Goal: Information Seeking & Learning: Learn about a topic

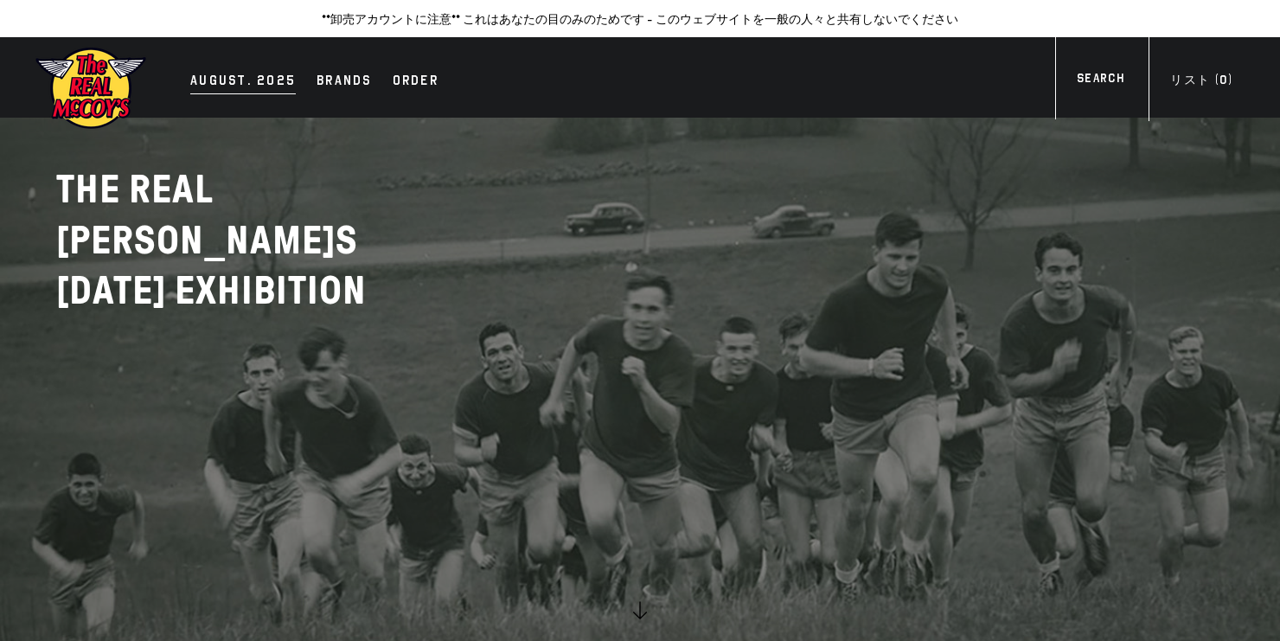
click at [246, 75] on div "AUGUST. 2025" at bounding box center [242, 82] width 105 height 24
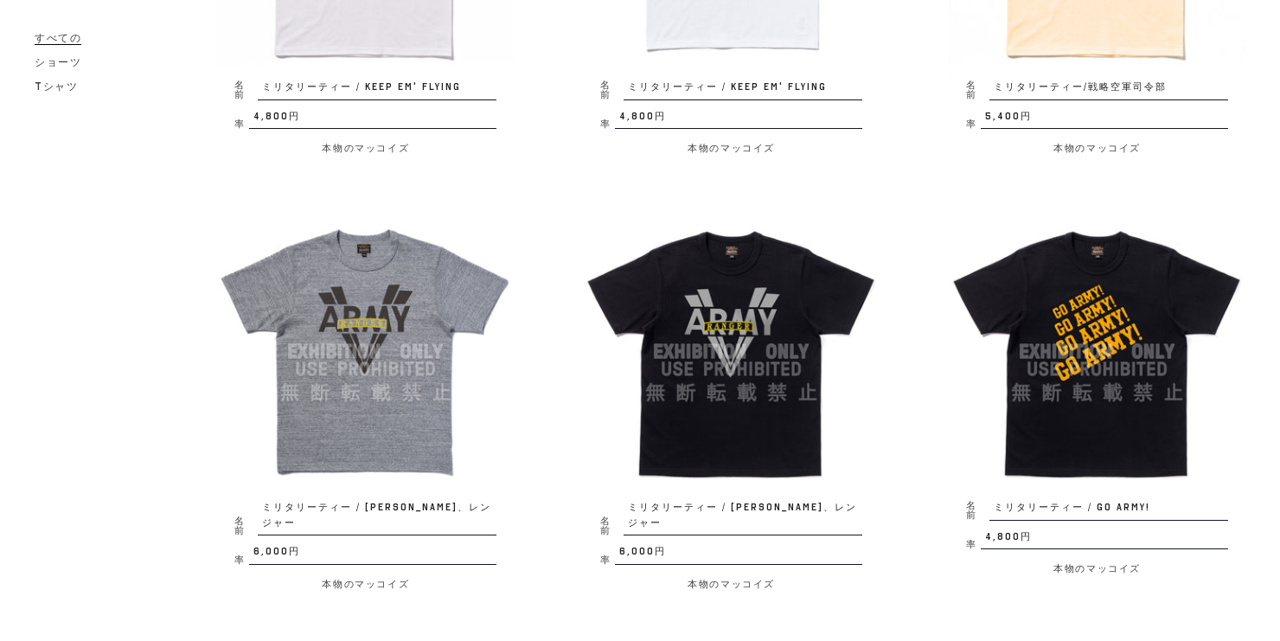
scroll to position [899, 0]
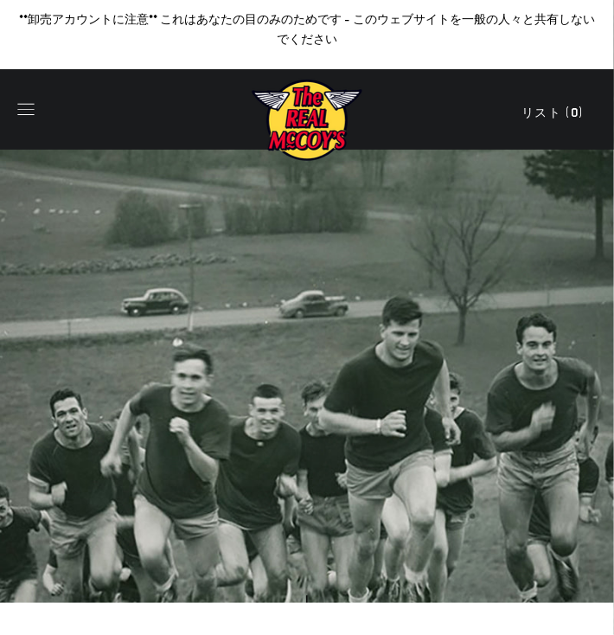
click at [28, 105] on icon "button" at bounding box center [26, 109] width 24 height 24
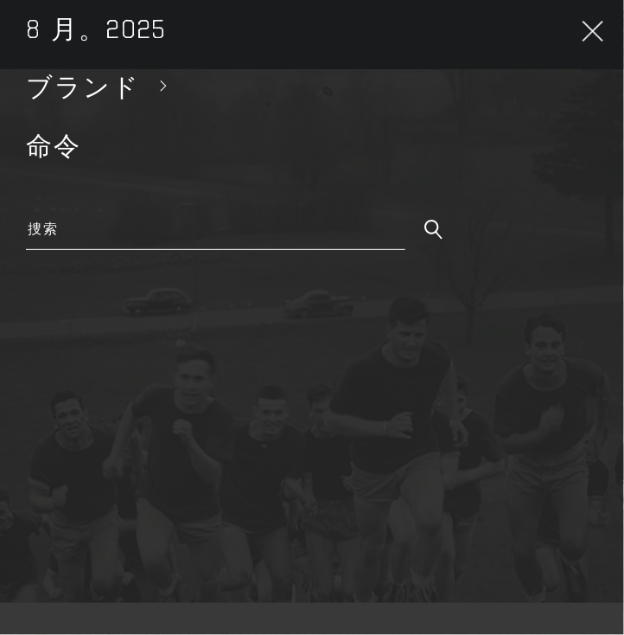
click at [85, 81] on span "ブランド" at bounding box center [83, 87] width 114 height 30
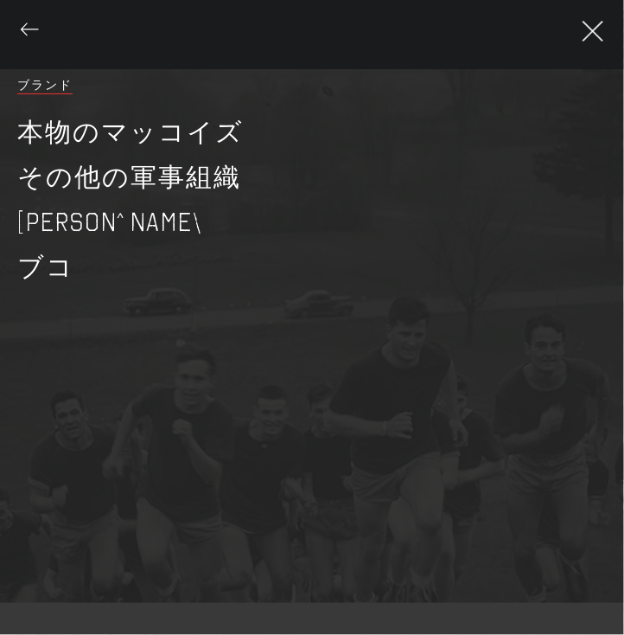
click at [62, 88] on span "ブランド" at bounding box center [44, 86] width 55 height 16
click at [80, 123] on link "本物のマッコイズ" at bounding box center [312, 132] width 607 height 45
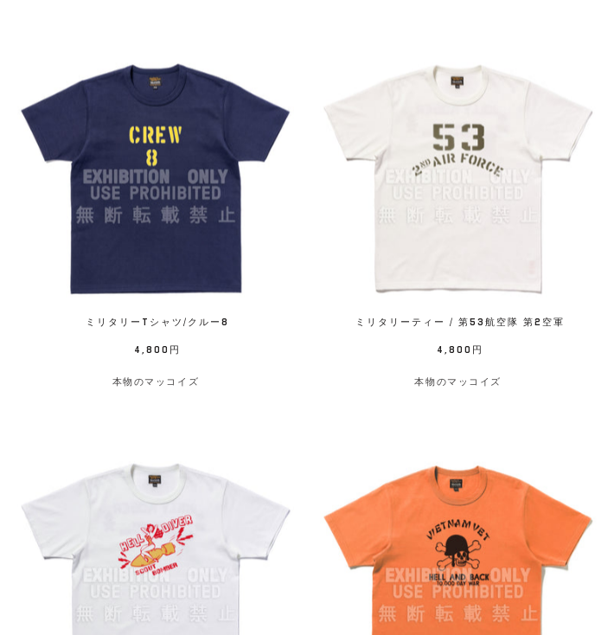
scroll to position [2559, 0]
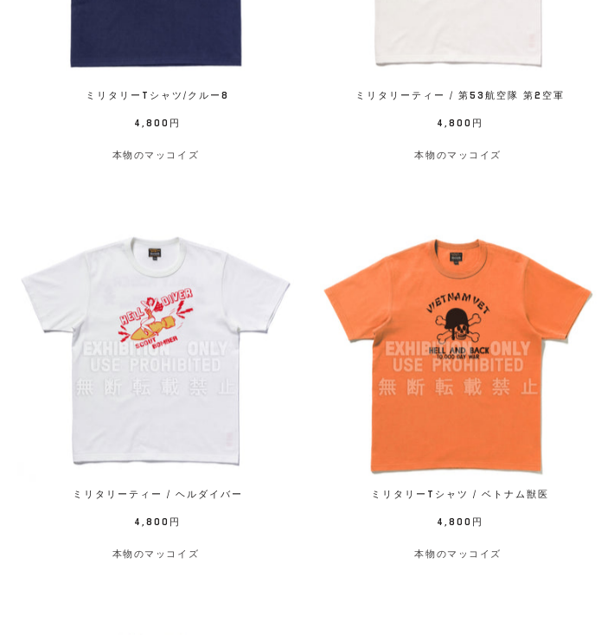
click at [504, 359] on img at bounding box center [458, 348] width 277 height 277
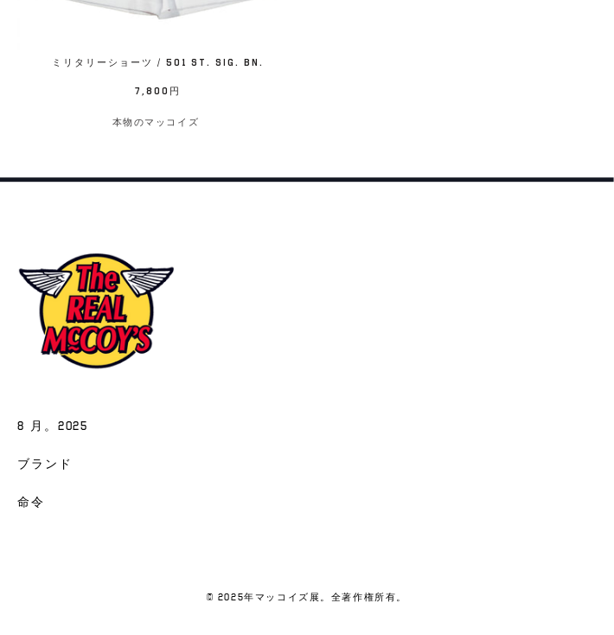
scroll to position [4158, 0]
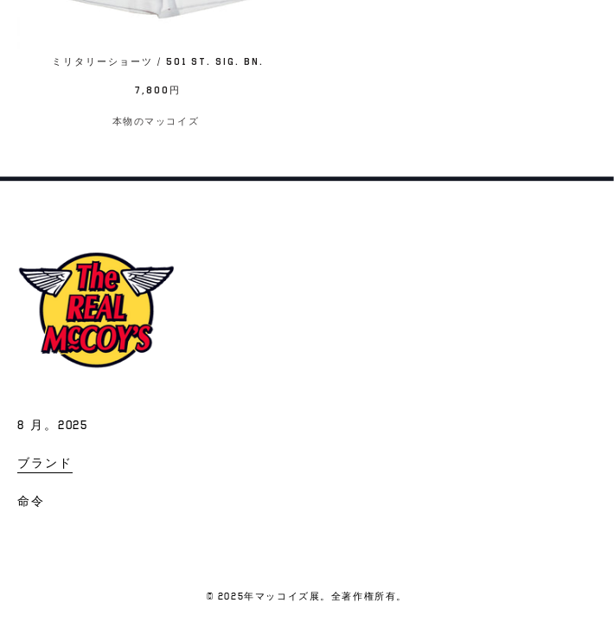
click at [38, 459] on span "ブランド" at bounding box center [44, 464] width 55 height 17
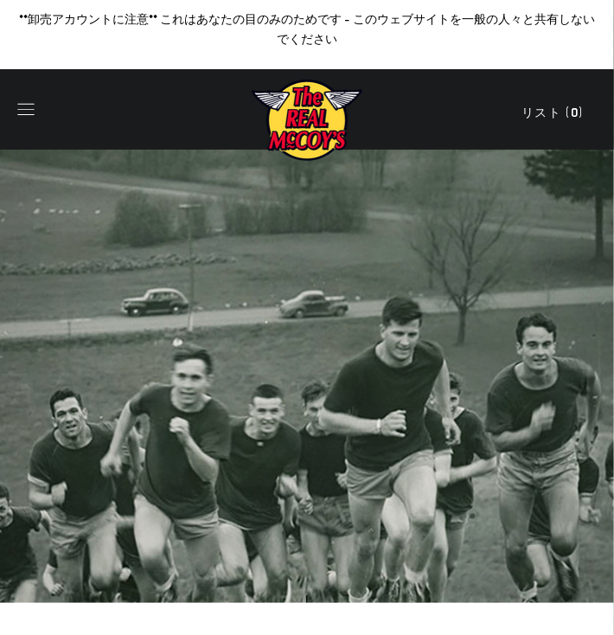
click at [24, 110] on icon "button" at bounding box center [25, 109] width 16 height 11
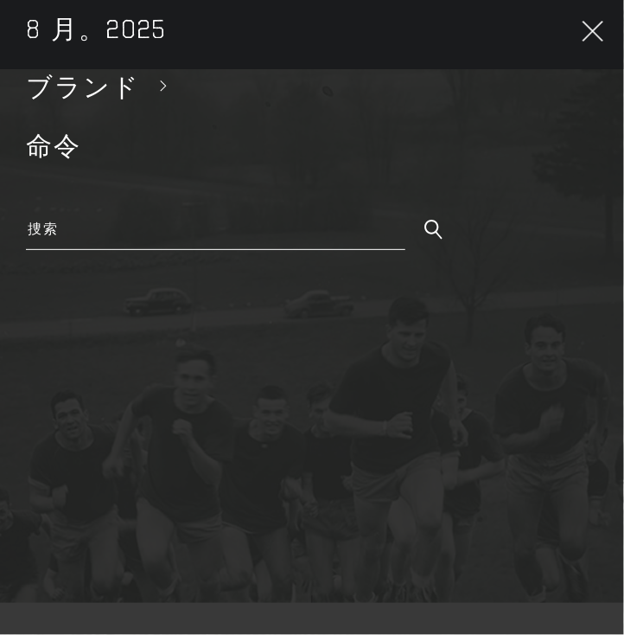
click at [66, 93] on span "ブランド" at bounding box center [83, 87] width 114 height 30
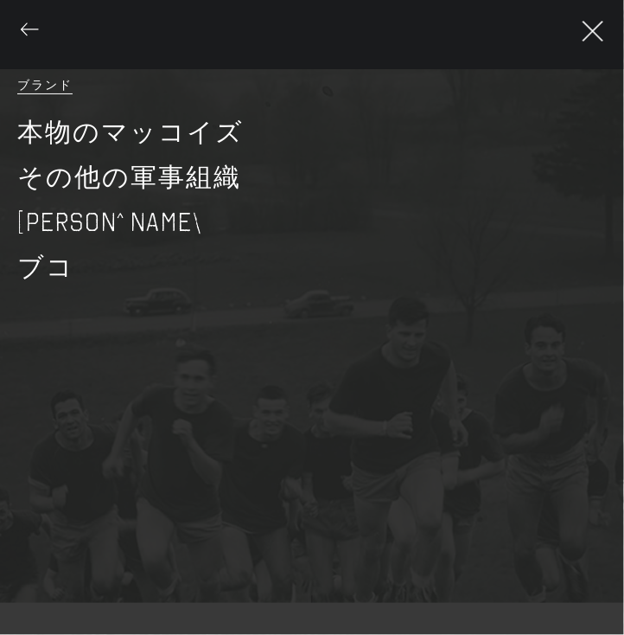
click at [91, 220] on link "[PERSON_NAME]" at bounding box center [312, 222] width 607 height 45
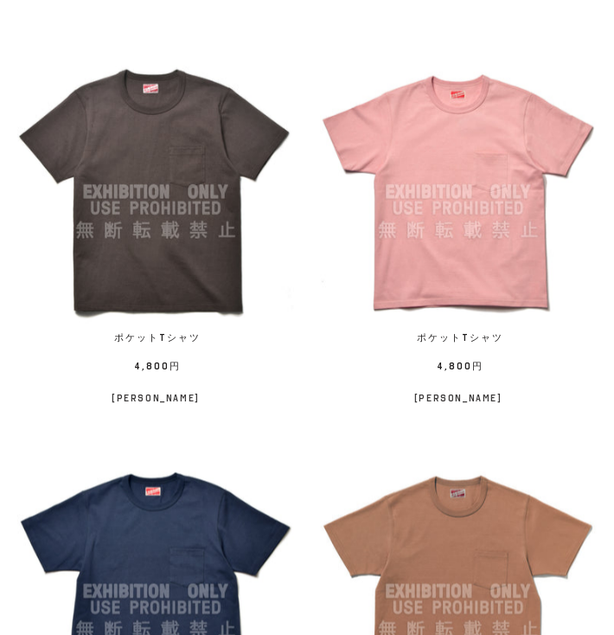
scroll to position [346, 0]
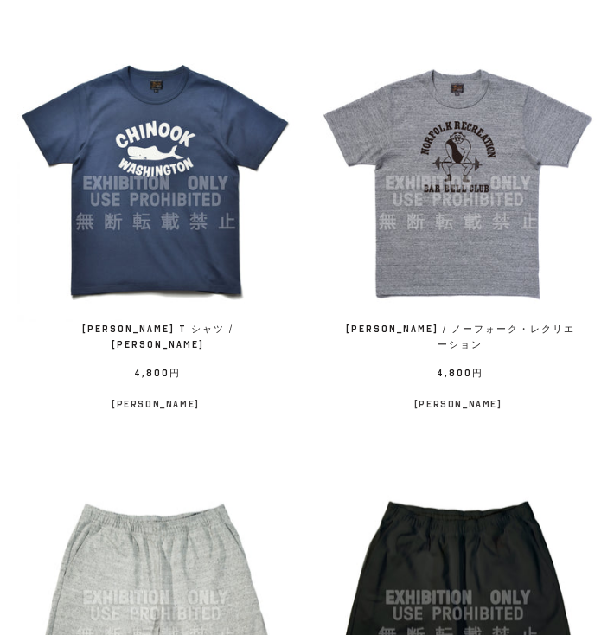
scroll to position [2974, 0]
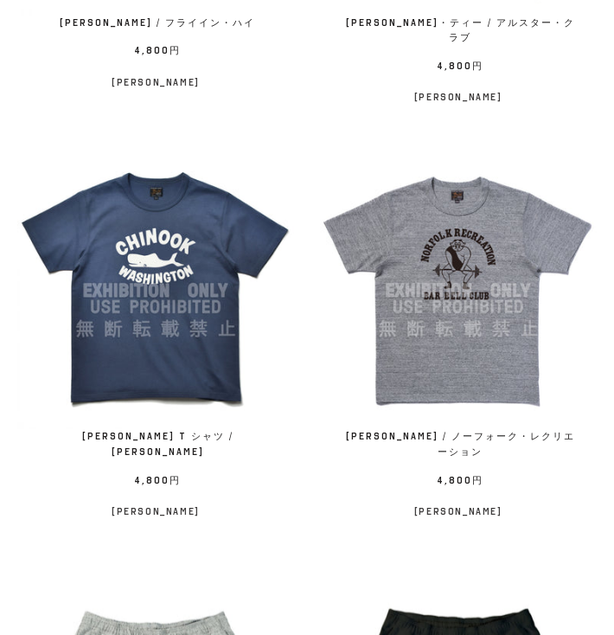
click at [417, 384] on img at bounding box center [458, 290] width 277 height 277
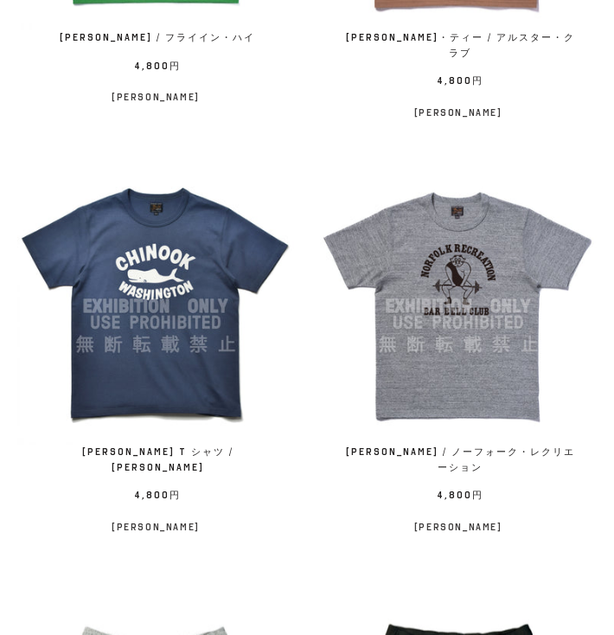
click at [482, 412] on img at bounding box center [458, 306] width 277 height 277
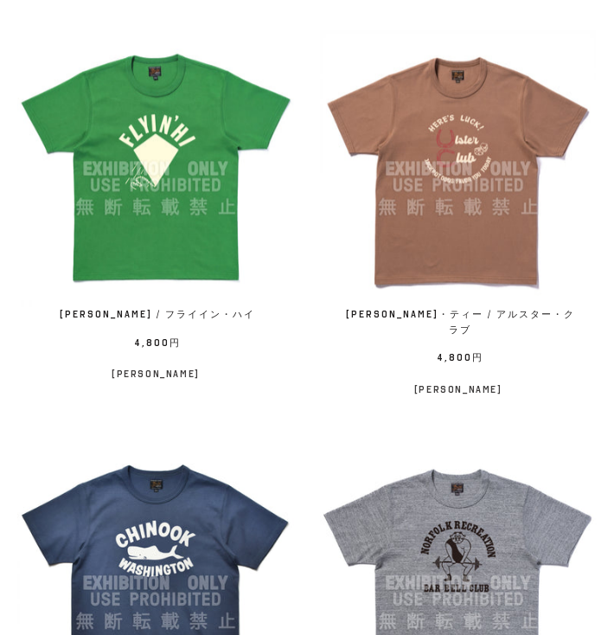
click at [457, 416] on div "Name ジョー・マッコイ・ティー / アルスター・クラブ Rate 4,800円 / ジョー・マッコイ" at bounding box center [445, 223] width 303 height 386
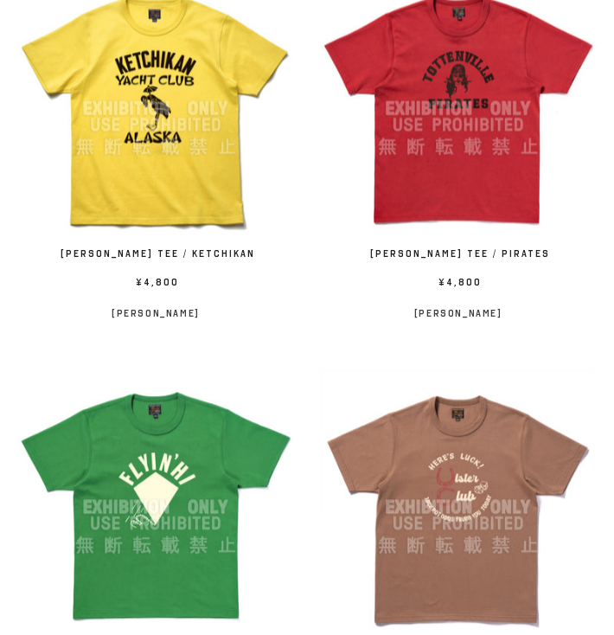
scroll to position [2352, 0]
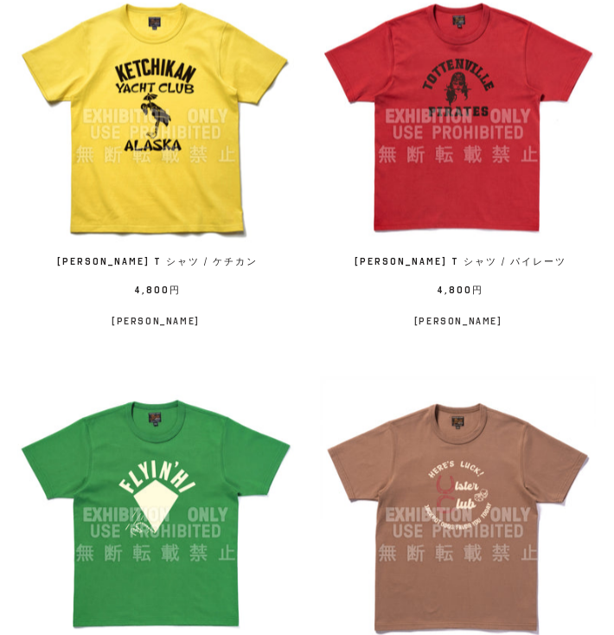
click at [459, 323] on p "[PERSON_NAME]" at bounding box center [458, 320] width 277 height 21
click at [546, 304] on link "Name ジョー・マッコイ T シャツ / パイレーツ Rate 4,800円 / ジョー・マッコイ" at bounding box center [458, 155] width 277 height 354
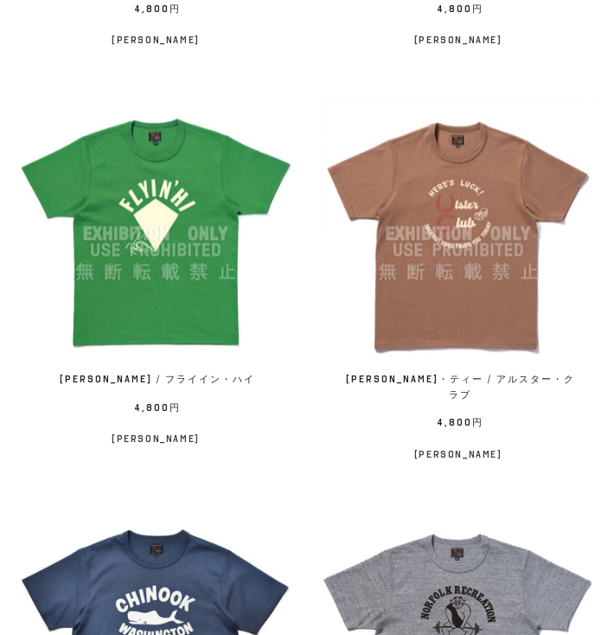
scroll to position [2628, 0]
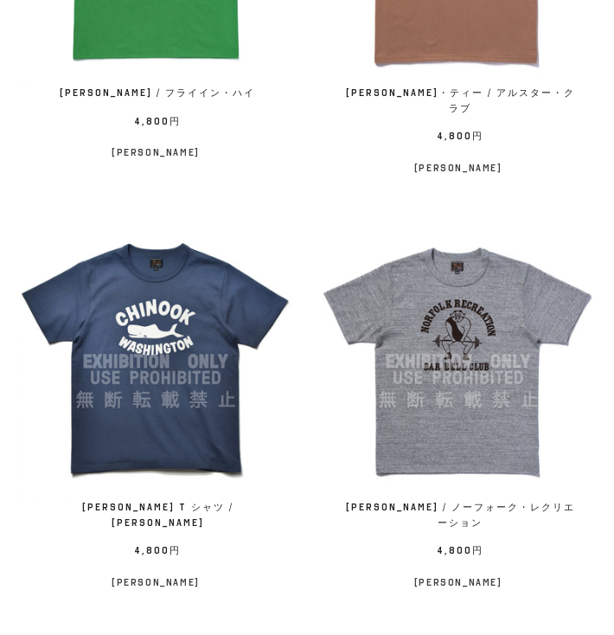
scroll to position [2974, 0]
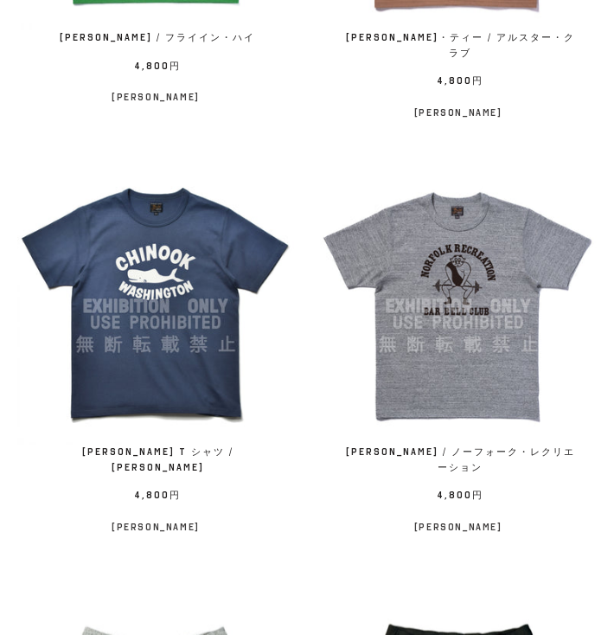
click at [473, 394] on img at bounding box center [458, 306] width 277 height 277
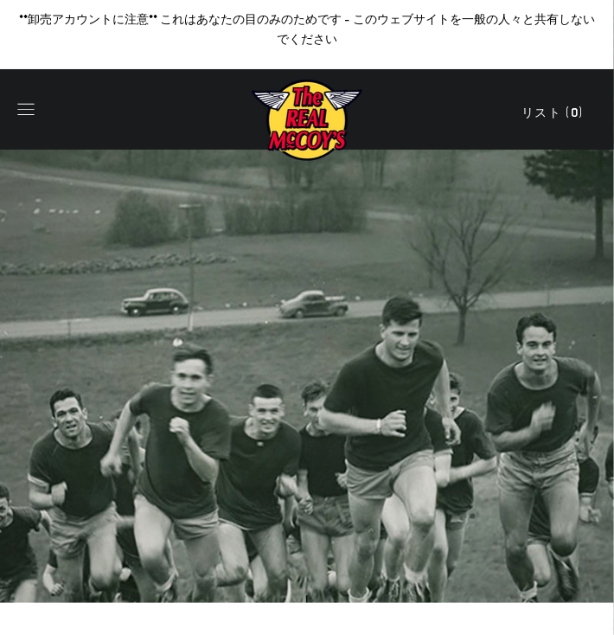
click at [20, 107] on icon "button" at bounding box center [26, 109] width 24 height 24
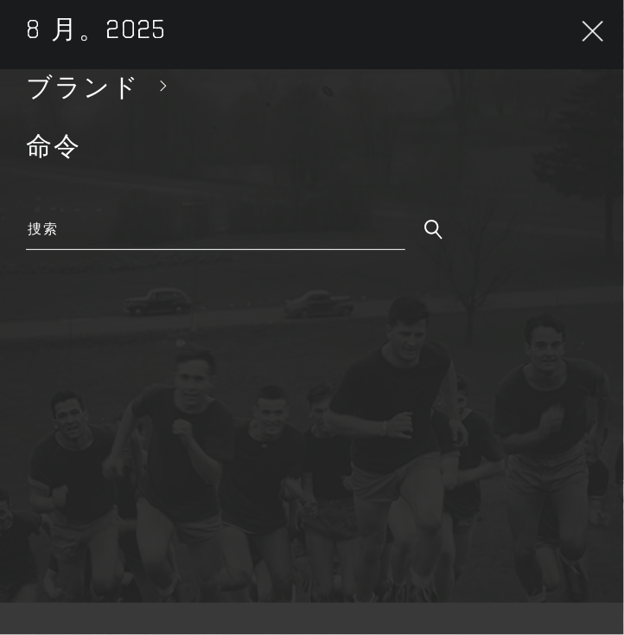
click at [50, 92] on span "ブランド" at bounding box center [83, 87] width 114 height 30
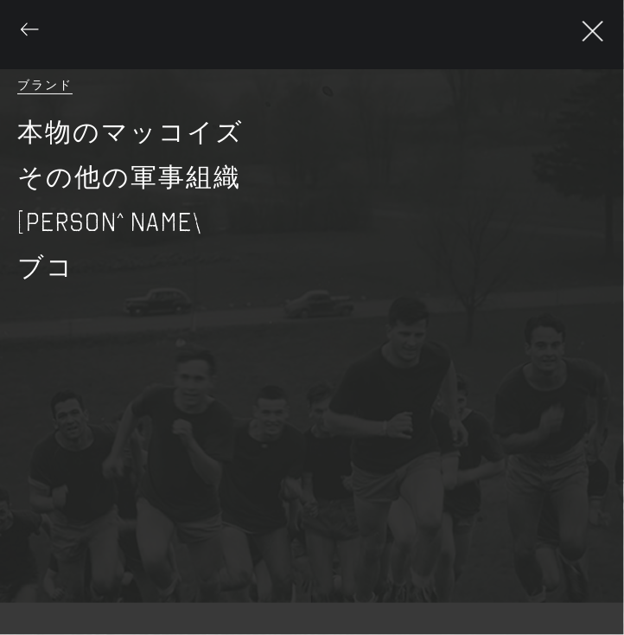
click at [60, 258] on link "ブコ" at bounding box center [312, 267] width 607 height 45
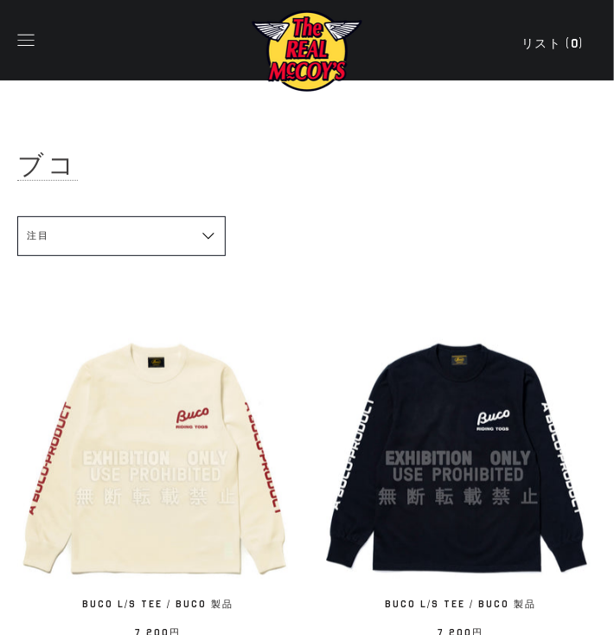
click at [460, 417] on img at bounding box center [458, 458] width 277 height 277
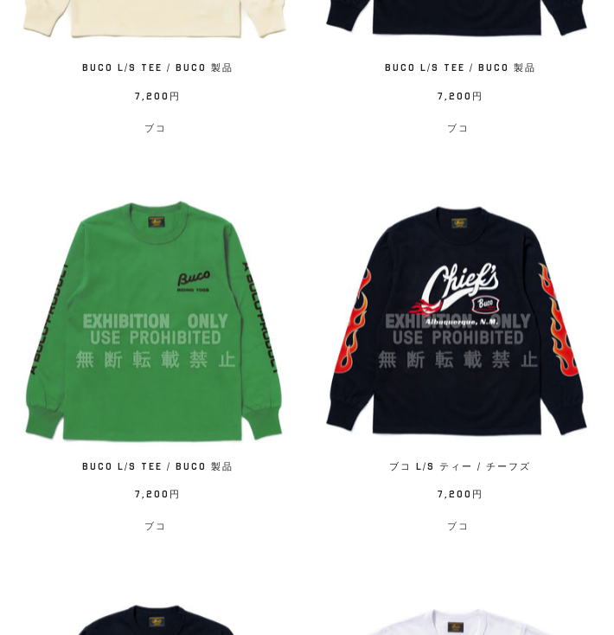
scroll to position [553, 0]
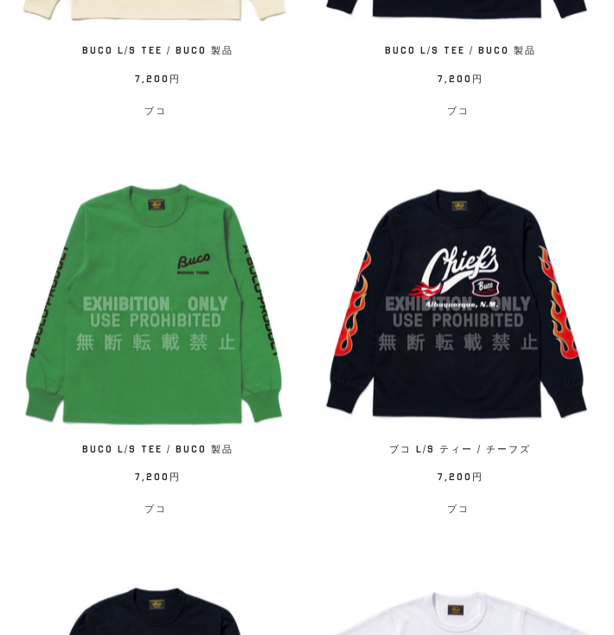
click at [429, 450] on span "ブコ L/S ティー / チーフズ" at bounding box center [458, 453] width 242 height 20
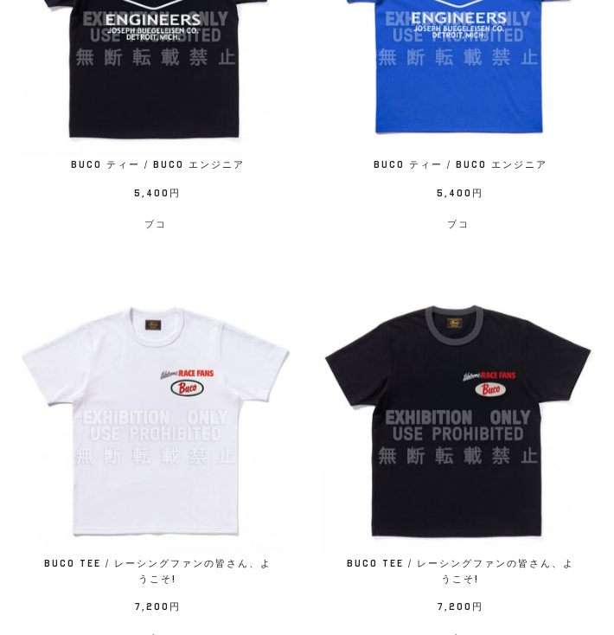
scroll to position [1660, 0]
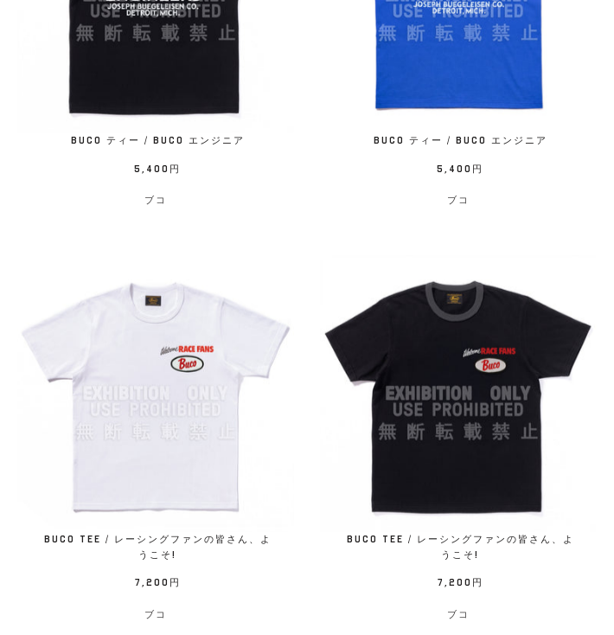
click at [477, 468] on img at bounding box center [458, 393] width 277 height 277
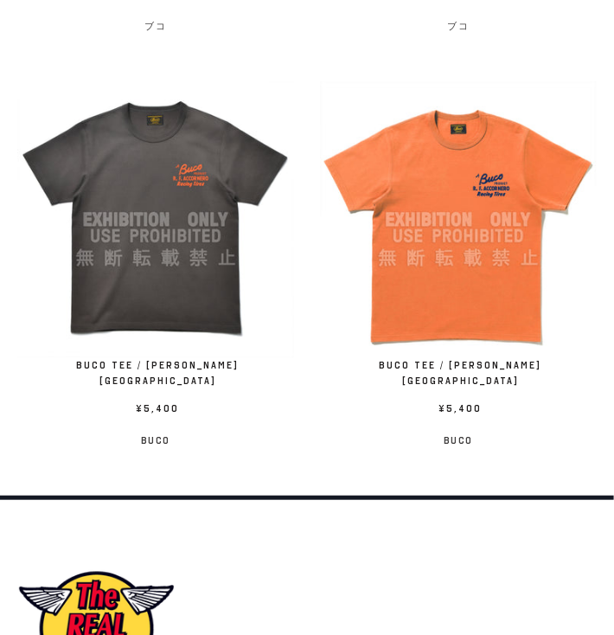
scroll to position [3043, 0]
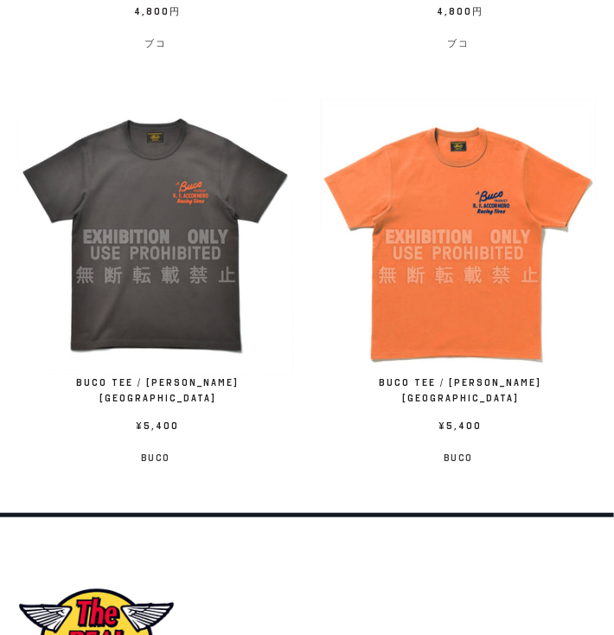
click at [540, 418] on span "¥5,400" at bounding box center [458, 428] width 242 height 20
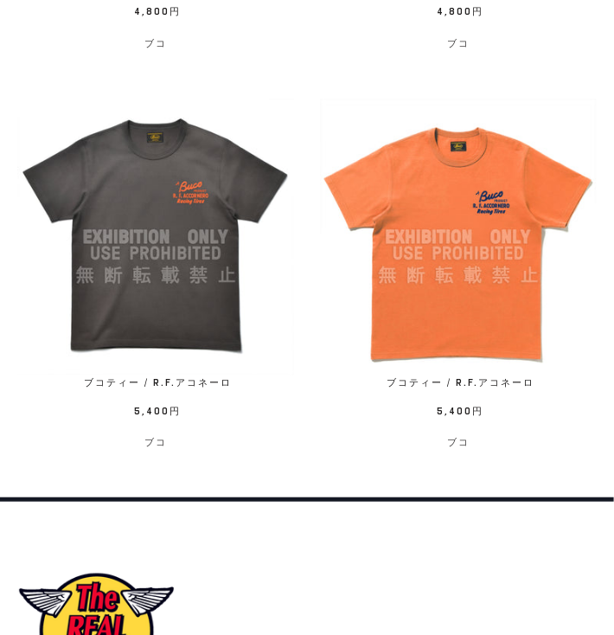
scroll to position [3012, 0]
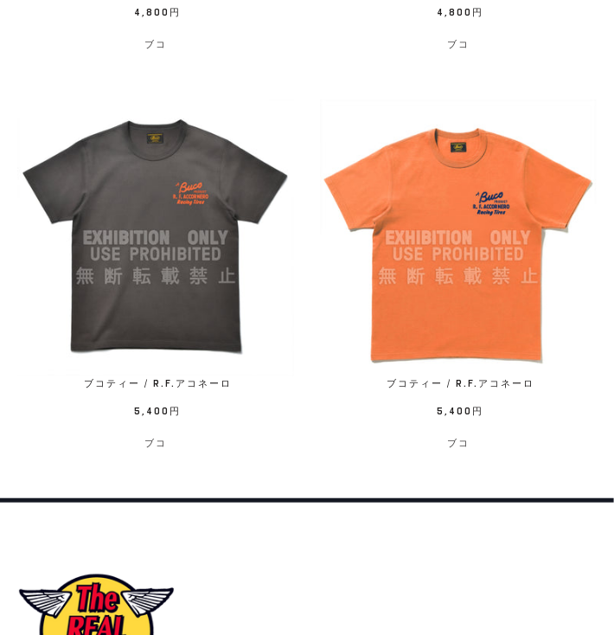
click at [446, 425] on link "Name ブコティー / R.F.アコネーロ Rate 5,400円 / ブコ" at bounding box center [458, 276] width 277 height 354
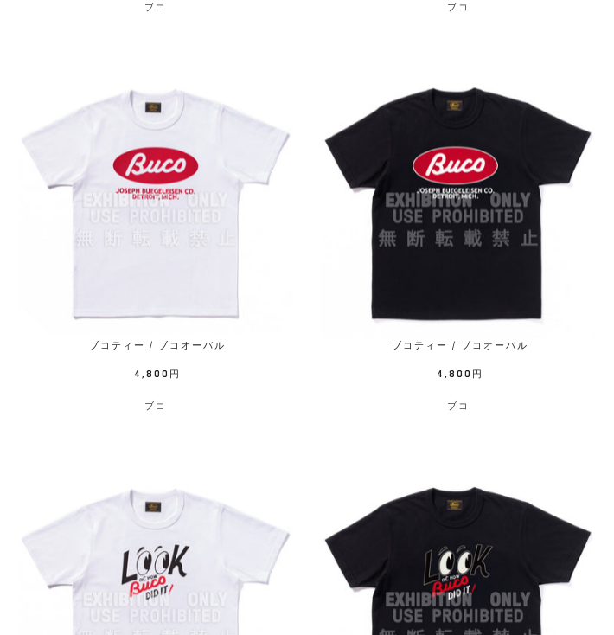
scroll to position [2528, 0]
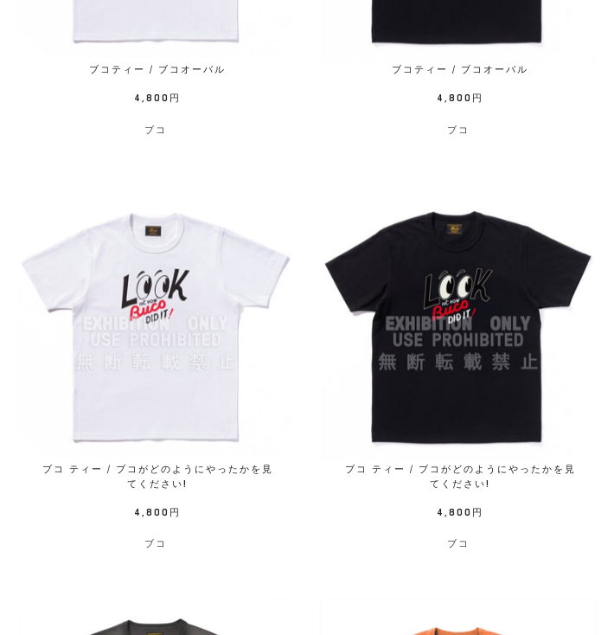
click at [463, 380] on img at bounding box center [458, 323] width 277 height 277
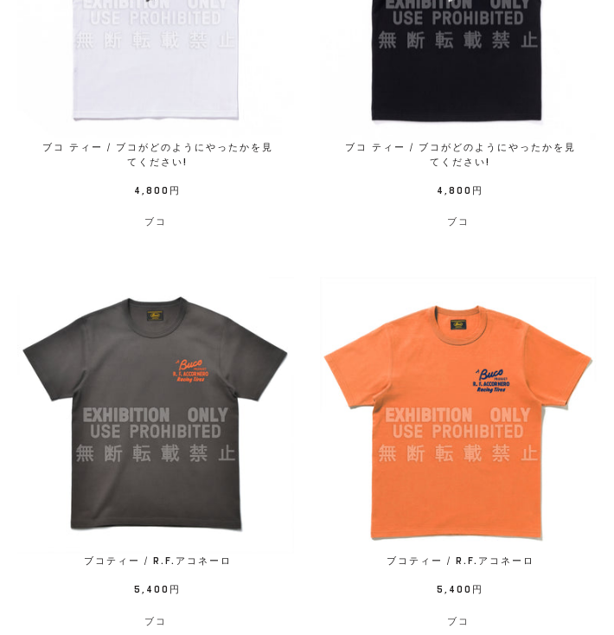
scroll to position [2874, 0]
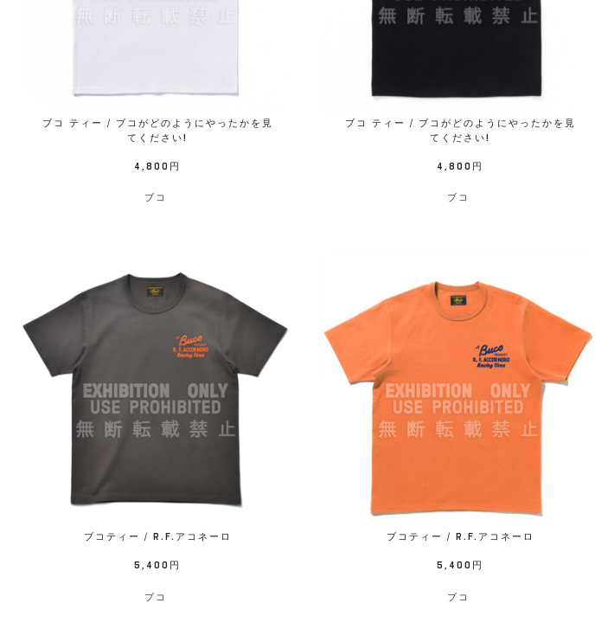
click at [196, 345] on img at bounding box center [155, 390] width 277 height 277
click at [152, 359] on img at bounding box center [155, 390] width 277 height 277
click at [444, 263] on img at bounding box center [458, 390] width 277 height 277
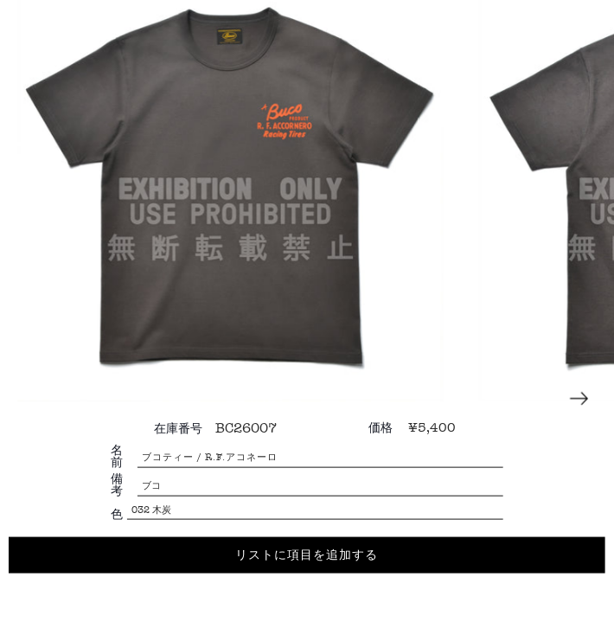
scroll to position [138, 0]
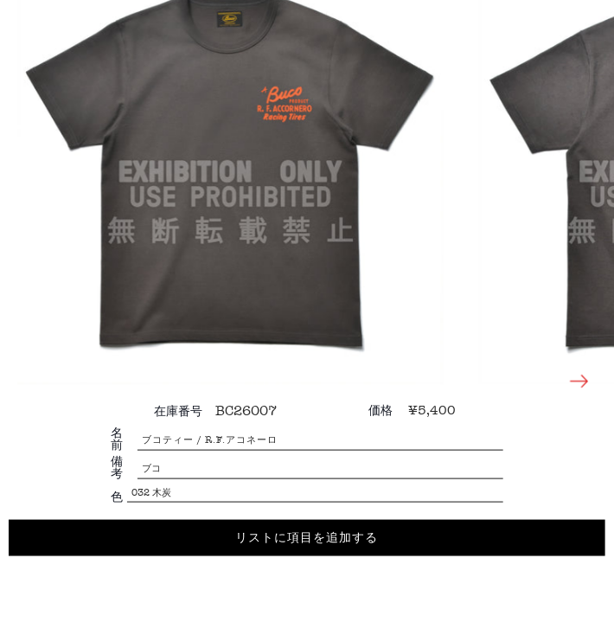
click at [591, 384] on icon at bounding box center [579, 381] width 24 height 24
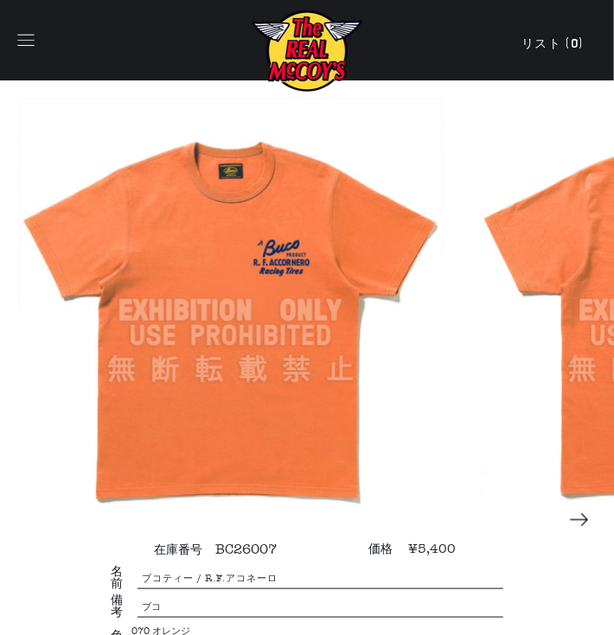
click at [26, 42] on icon "button" at bounding box center [26, 40] width 24 height 24
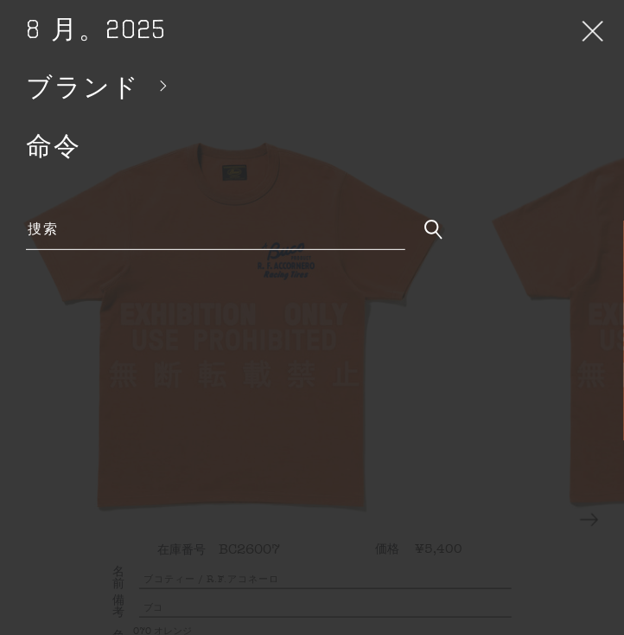
click at [71, 86] on span "ブランド" at bounding box center [83, 87] width 114 height 30
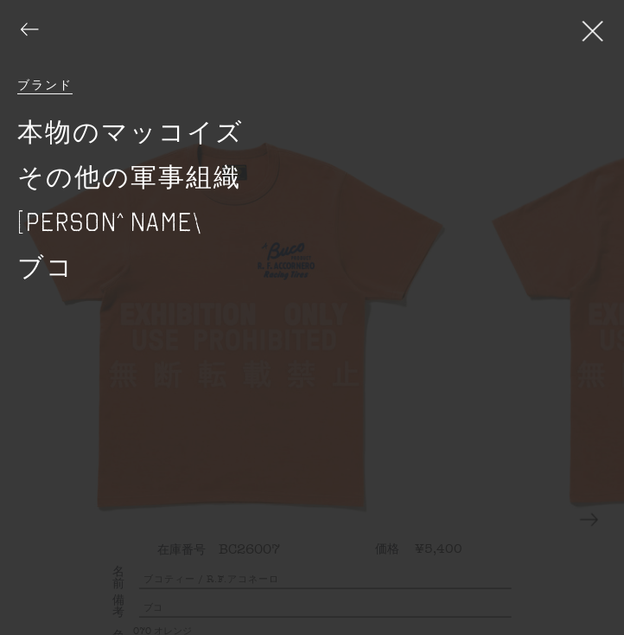
click at [81, 127] on link "本物のマッコイズ" at bounding box center [312, 132] width 607 height 45
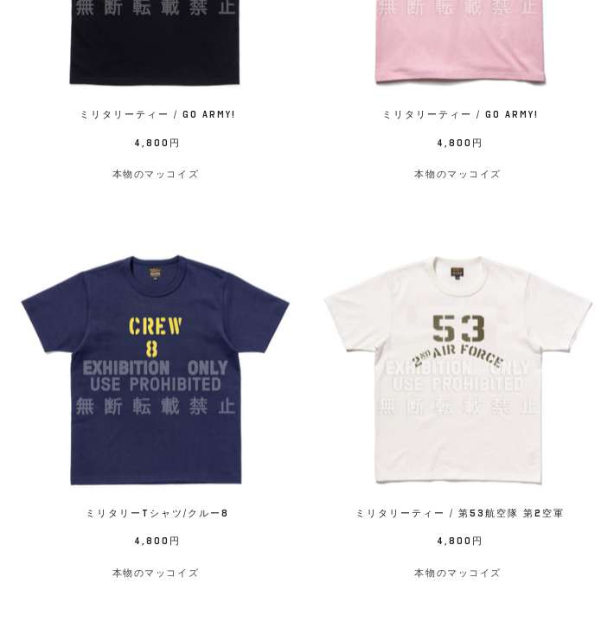
scroll to position [2144, 0]
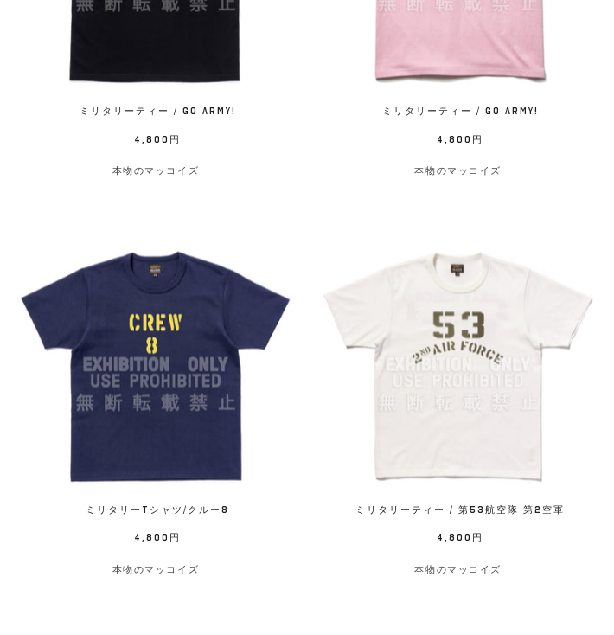
click at [391, 430] on img at bounding box center [458, 365] width 277 height 277
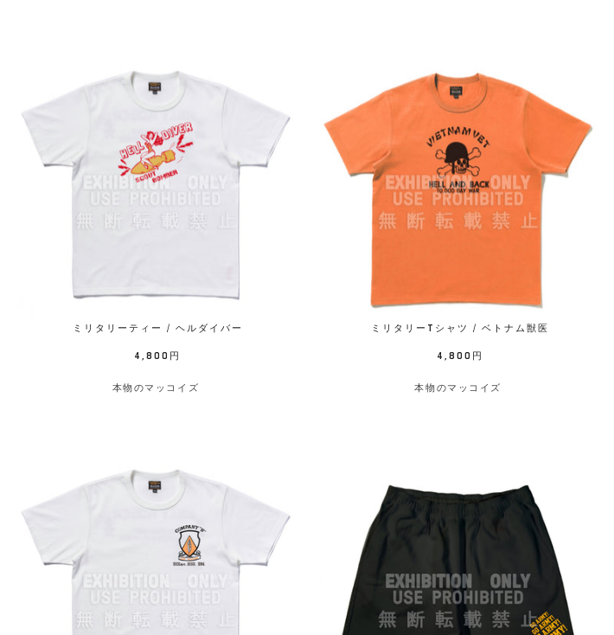
scroll to position [2682, 0]
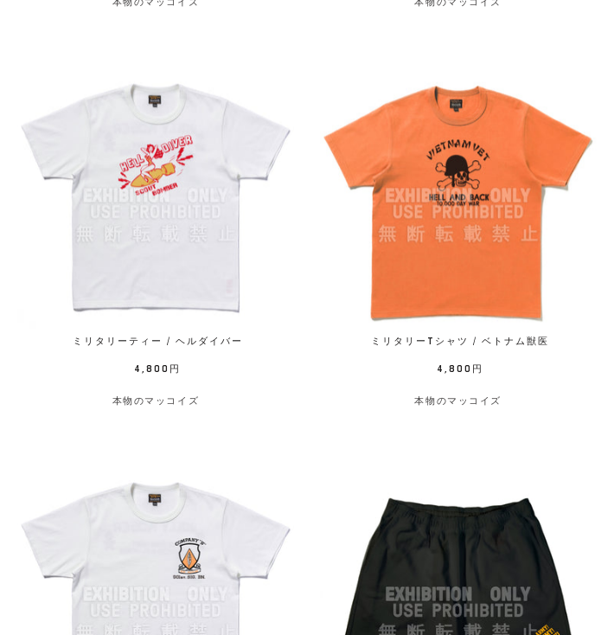
click at [191, 274] on img at bounding box center [155, 195] width 277 height 277
click at [450, 346] on span "ミリタリーTシャツ / ベトナム獣医" at bounding box center [458, 344] width 242 height 20
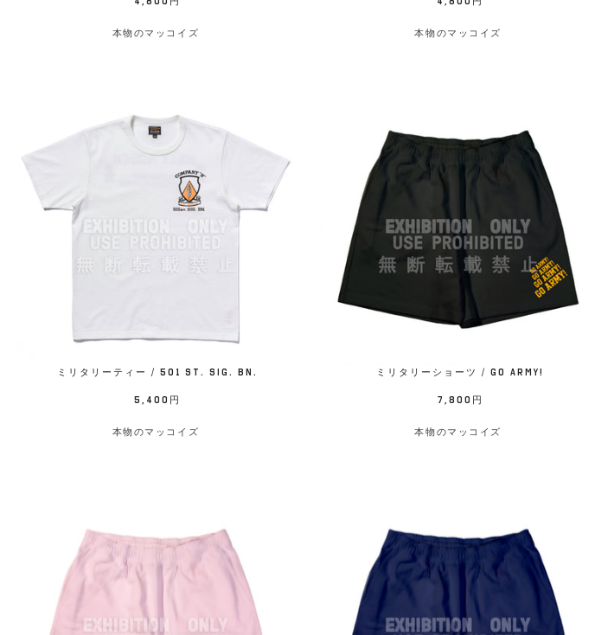
scroll to position [3028, 0]
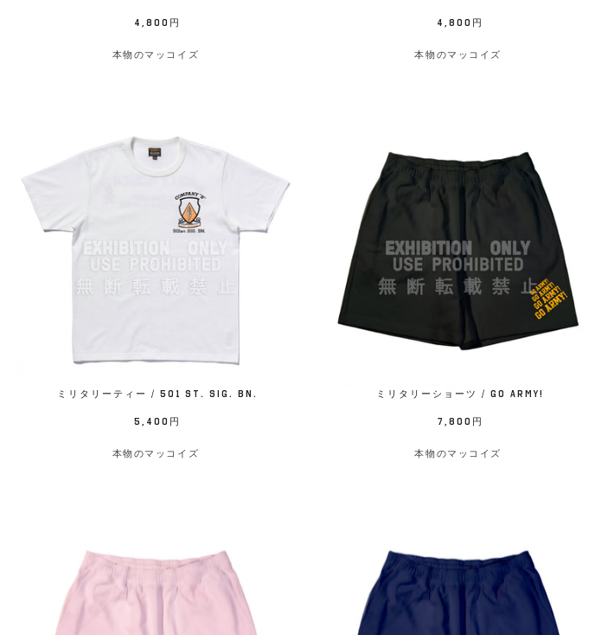
click at [492, 428] on span "7,800円" at bounding box center [458, 424] width 242 height 20
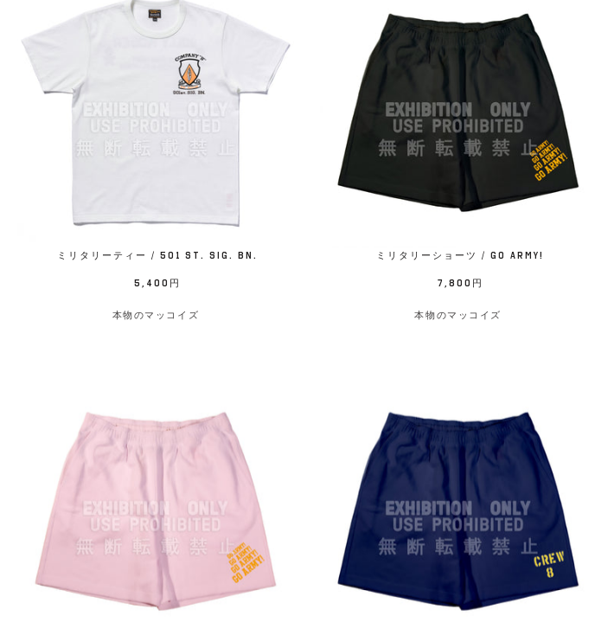
scroll to position [3097, 0]
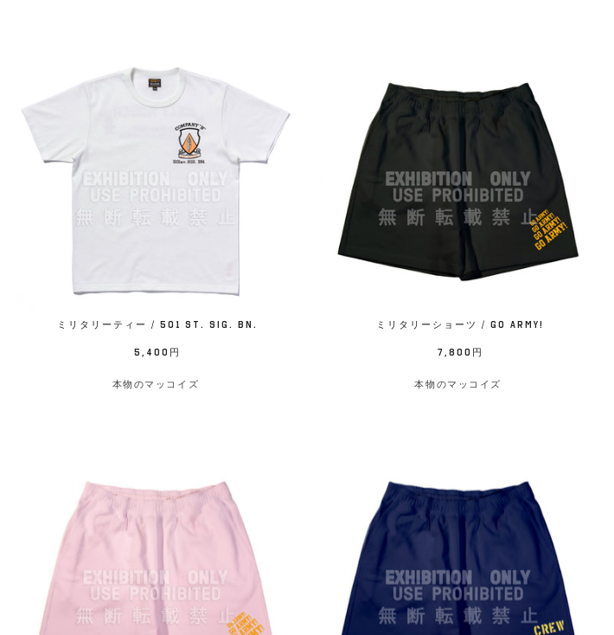
click at [492, 340] on link "Name ミリタリーショーツ / GO ARMY! Rate 7,800円 / 本物のマッコイズ" at bounding box center [458, 218] width 277 height 354
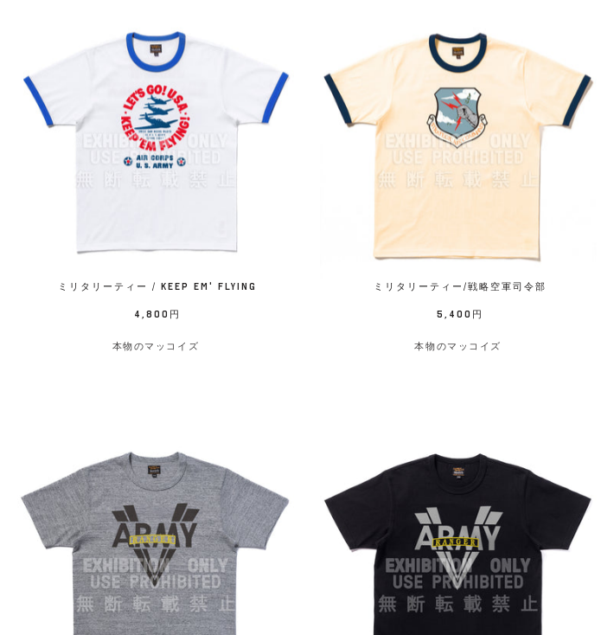
scroll to position [1091, 0]
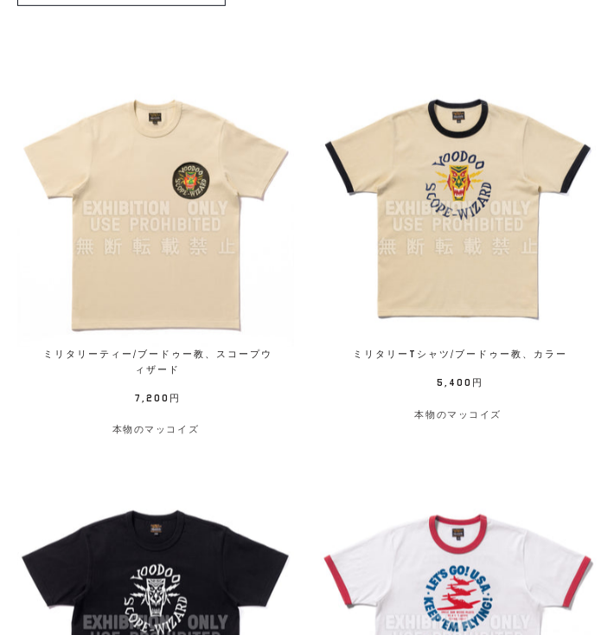
scroll to position [261, 0]
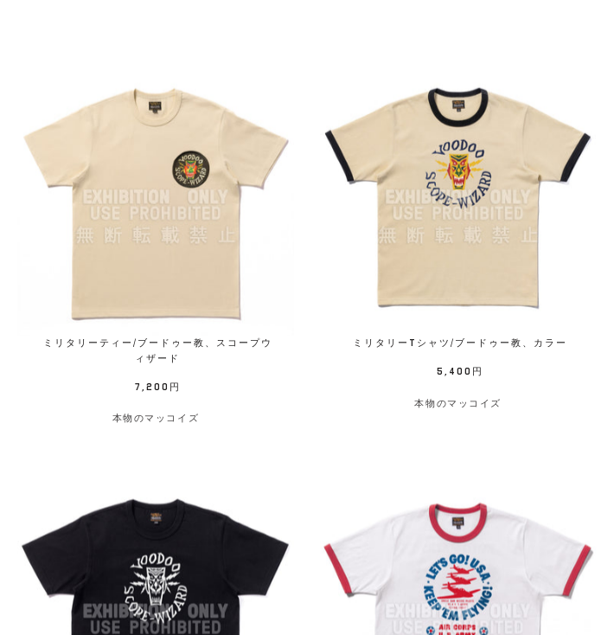
click at [455, 284] on img at bounding box center [458, 197] width 277 height 277
click at [442, 205] on img at bounding box center [458, 197] width 277 height 277
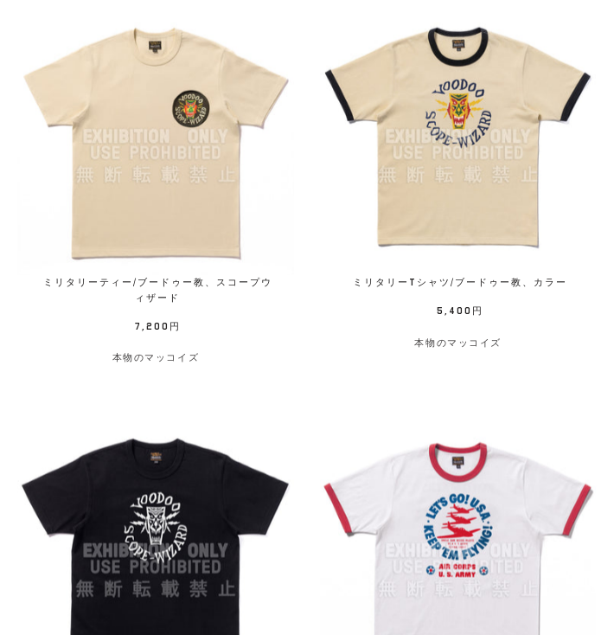
scroll to position [399, 0]
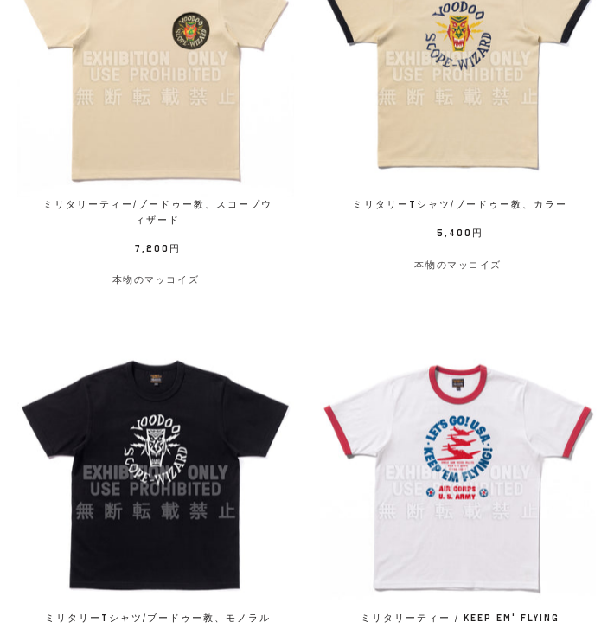
click at [421, 457] on img at bounding box center [458, 473] width 277 height 277
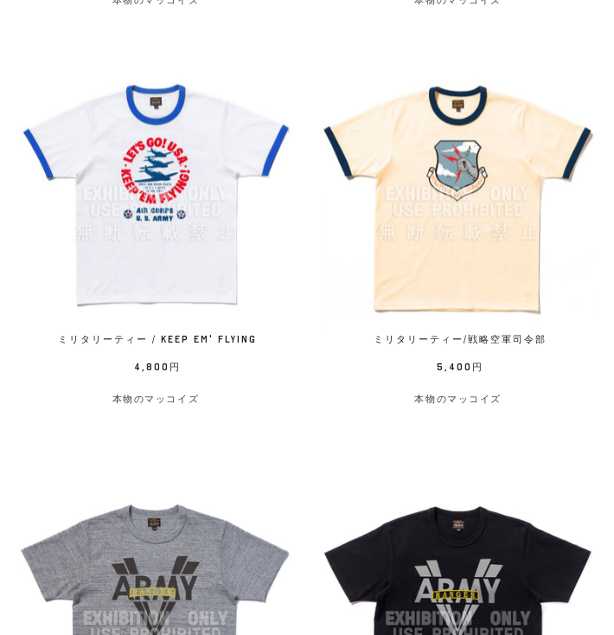
scroll to position [1076, 0]
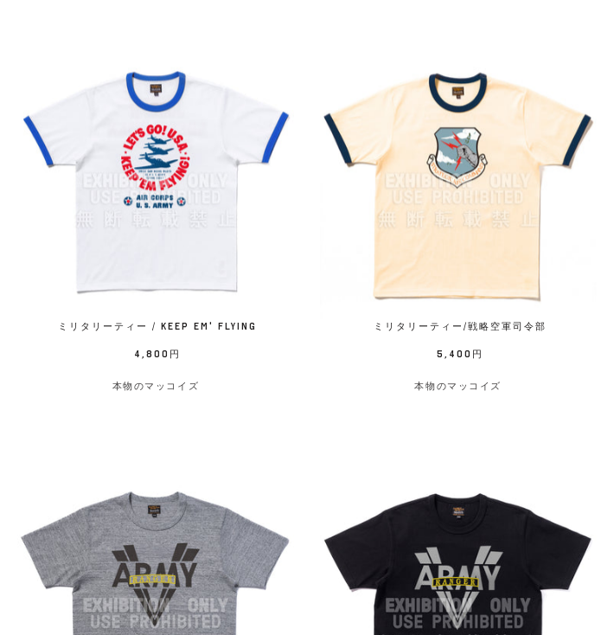
click at [505, 351] on span "5,400円" at bounding box center [458, 357] width 242 height 20
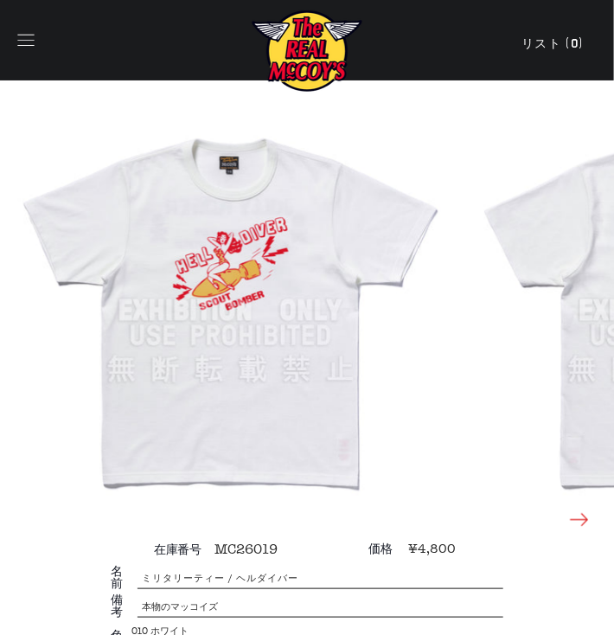
click at [566, 516] on button at bounding box center [579, 520] width 35 height 26
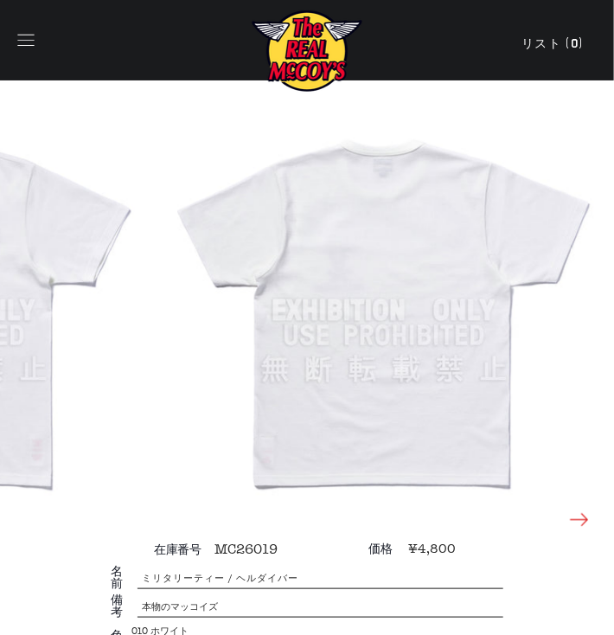
click at [581, 520] on icon at bounding box center [579, 520] width 24 height 24
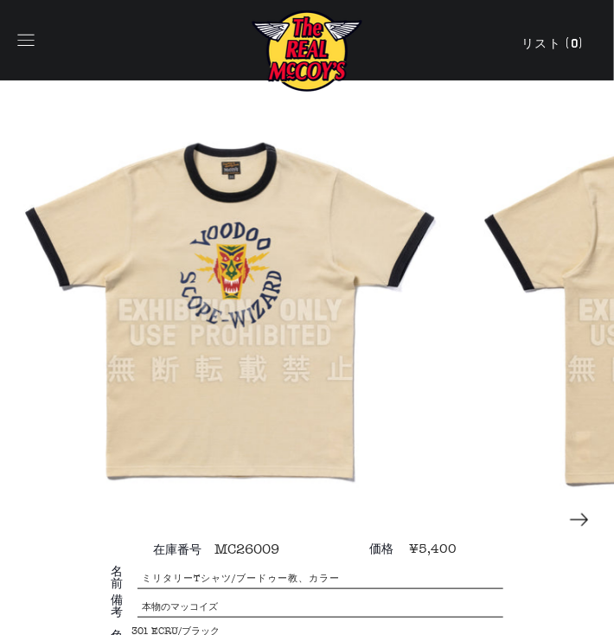
click at [425, 450] on img at bounding box center [230, 311] width 426 height 426
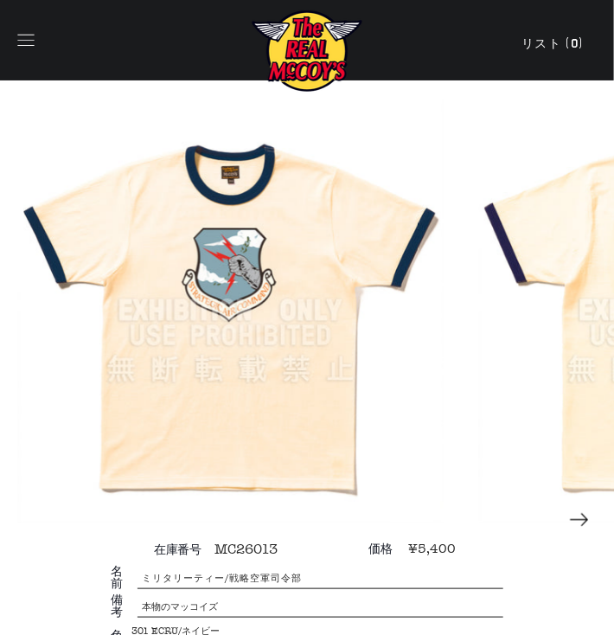
click at [34, 45] on icon "button" at bounding box center [25, 40] width 16 height 11
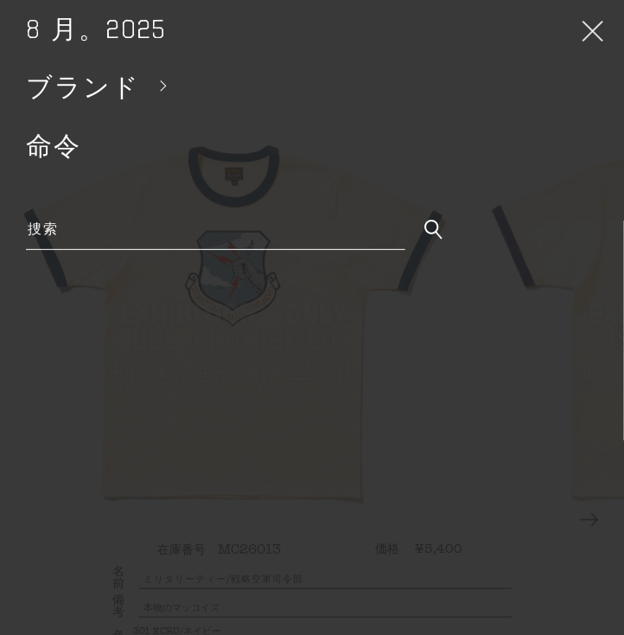
click at [61, 76] on span "ブランド" at bounding box center [83, 87] width 114 height 30
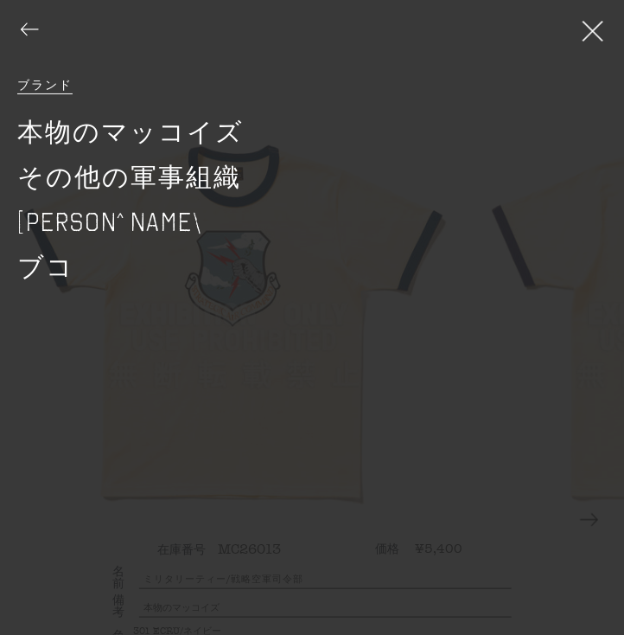
click at [84, 215] on link "[PERSON_NAME]" at bounding box center [312, 222] width 607 height 45
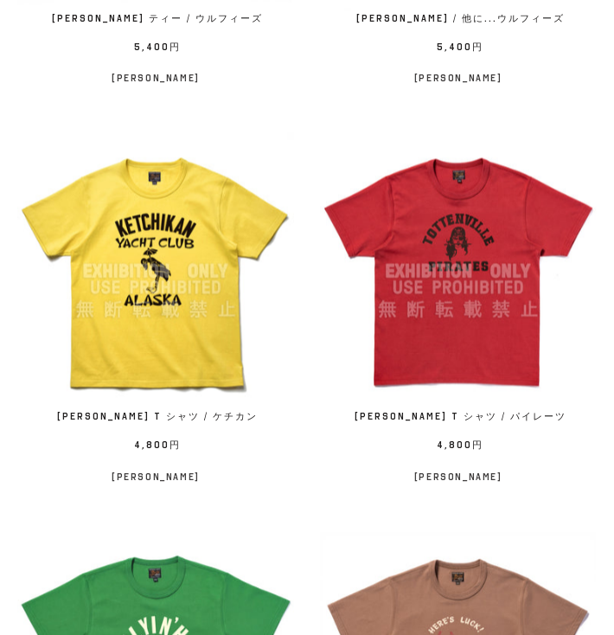
scroll to position [2144, 0]
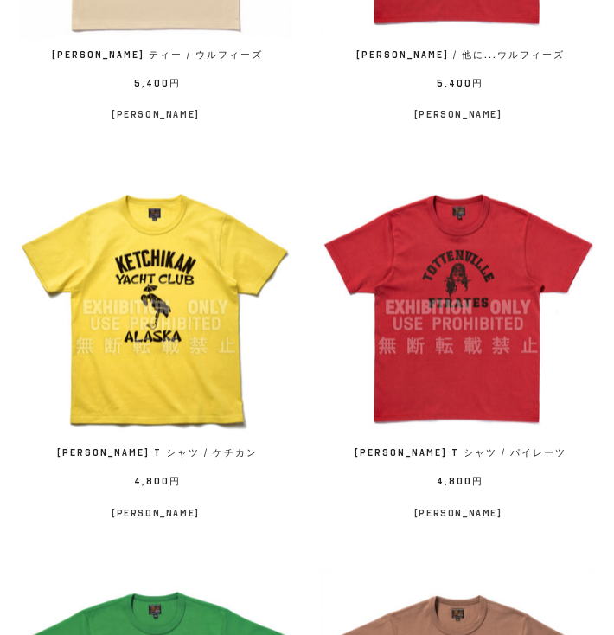
click at [477, 381] on img at bounding box center [458, 307] width 277 height 277
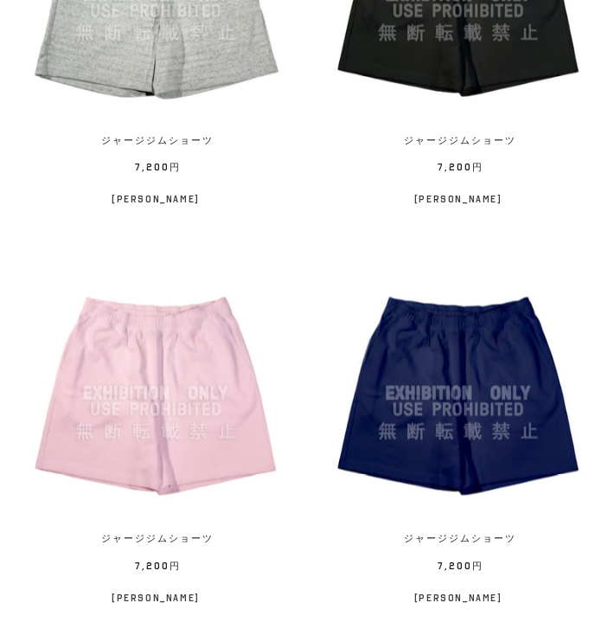
scroll to position [3666, 0]
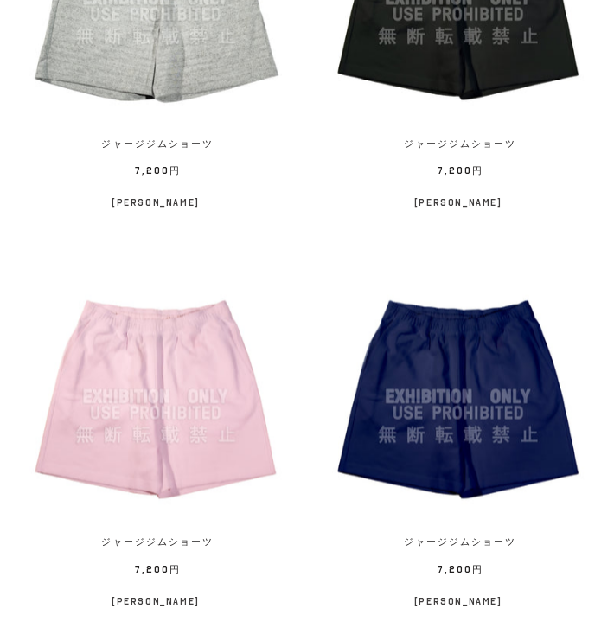
click at [495, 291] on img at bounding box center [458, 397] width 277 height 277
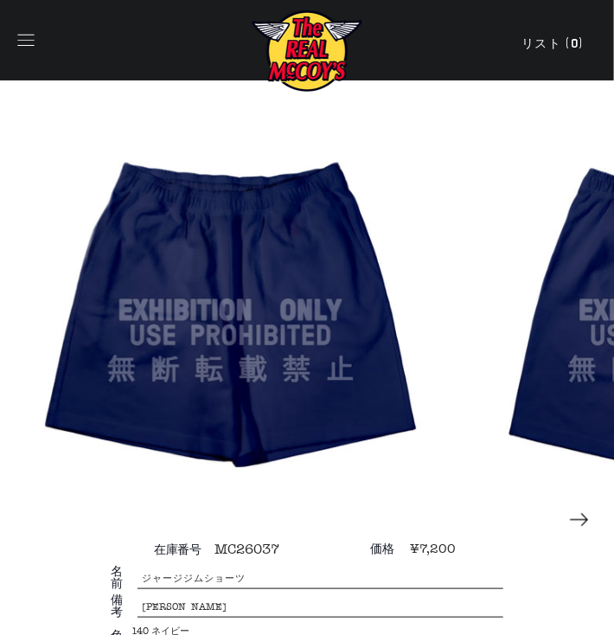
click at [22, 32] on icon "button" at bounding box center [26, 40] width 24 height 24
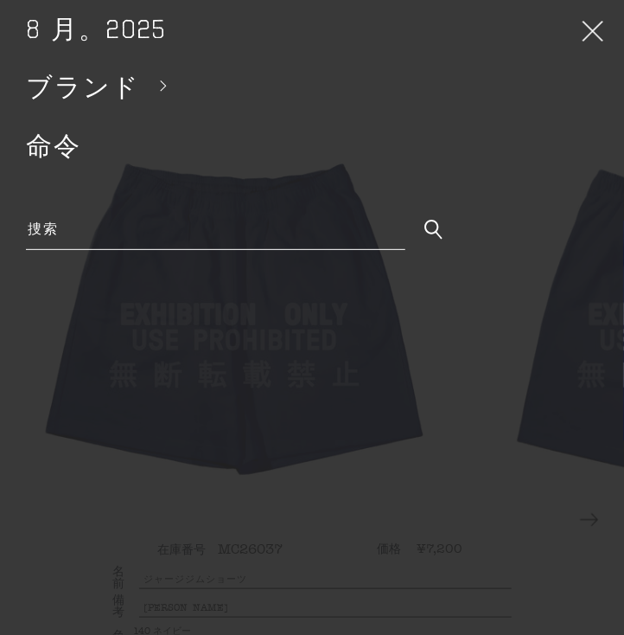
click at [53, 84] on span "ブランド" at bounding box center [83, 87] width 114 height 30
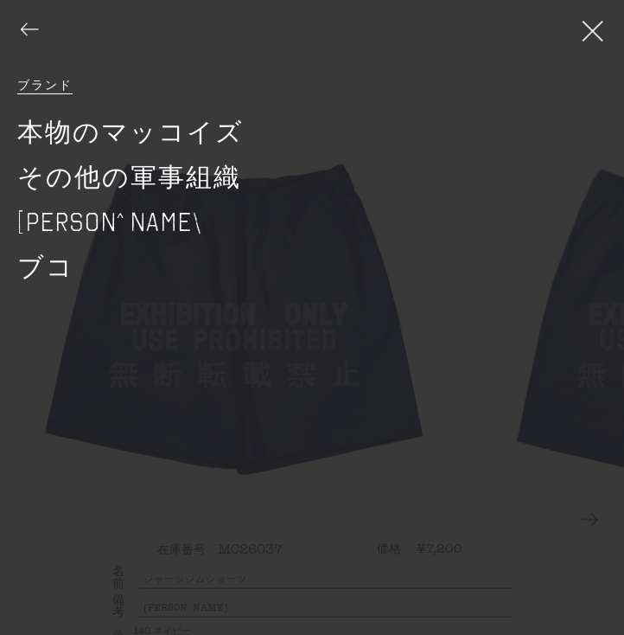
click at [78, 259] on link "ブコ" at bounding box center [312, 267] width 607 height 45
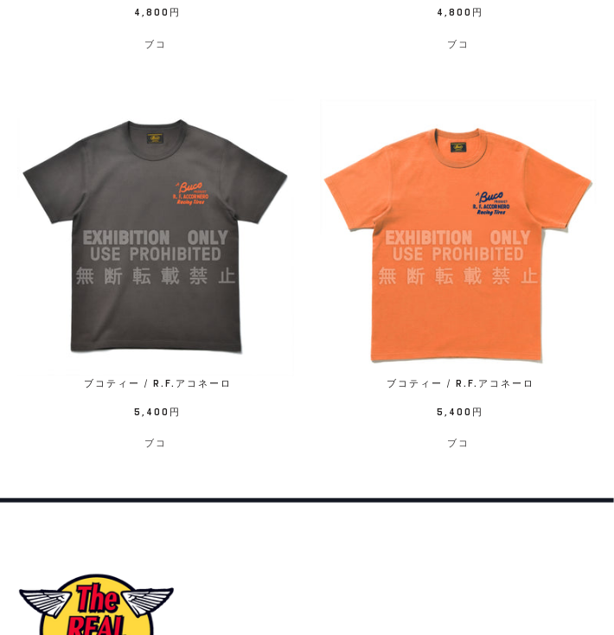
scroll to position [3043, 0]
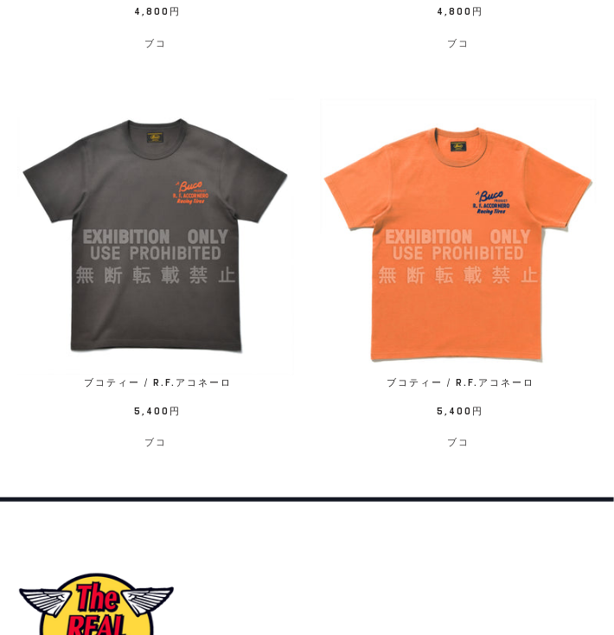
click at [182, 294] on img at bounding box center [155, 237] width 277 height 277
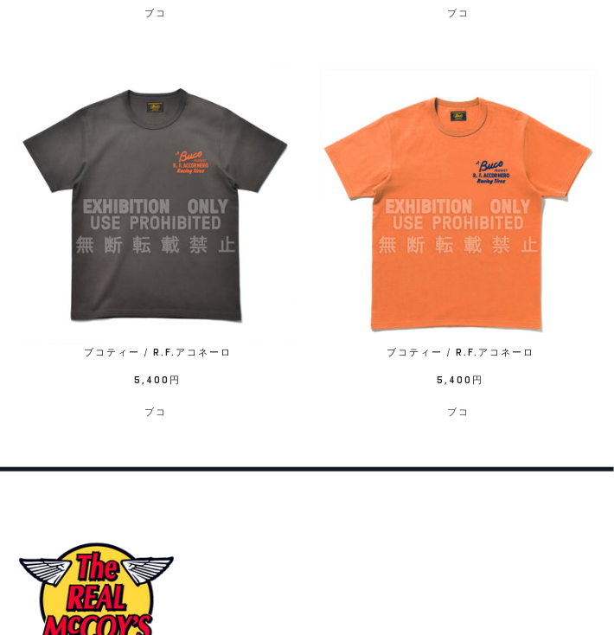
scroll to position [3012, 0]
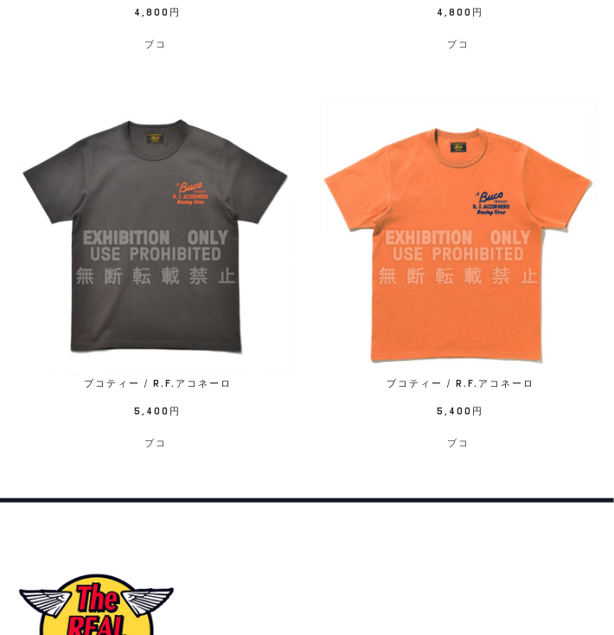
click at [431, 466] on div "Name ブコティー / R.F.アコネーロ Rate 5,400円 / ブコ" at bounding box center [445, 284] width 303 height 371
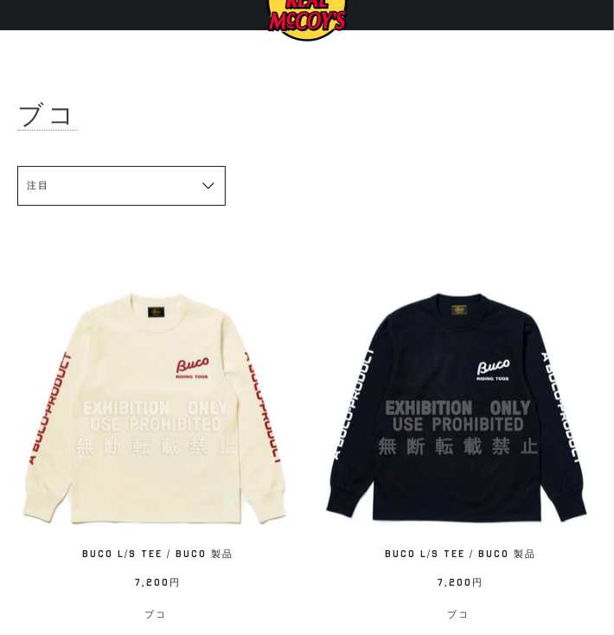
scroll to position [0, 0]
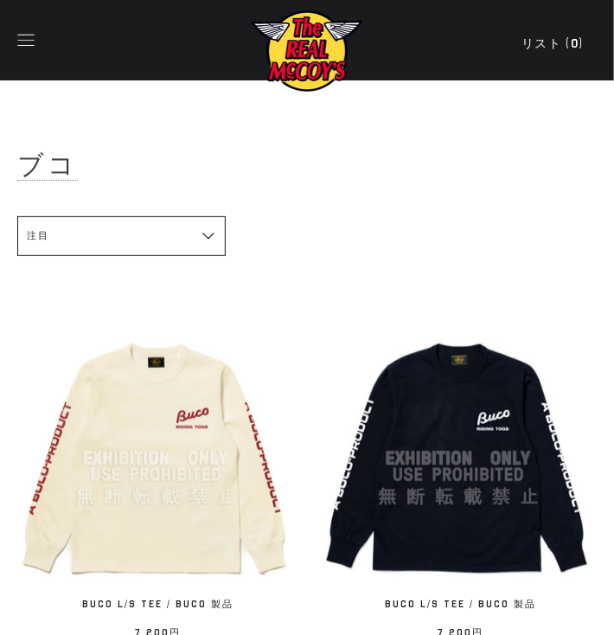
click at [491, 170] on h1 "ブコ" at bounding box center [306, 165] width 579 height 33
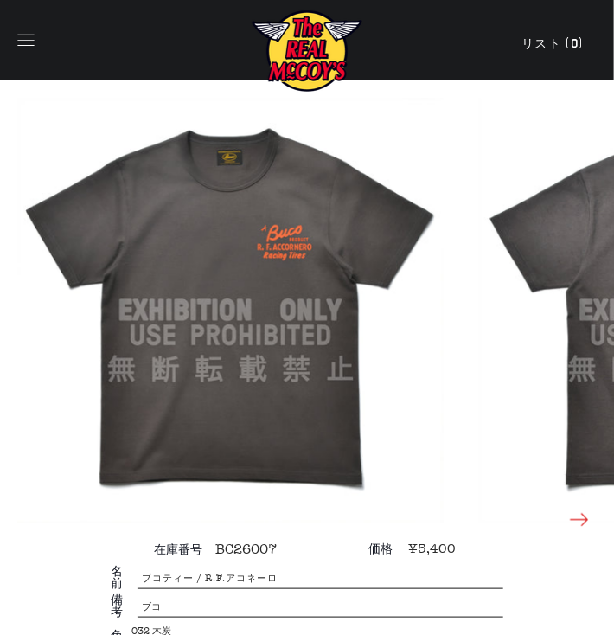
click at [582, 516] on icon at bounding box center [579, 520] width 24 height 24
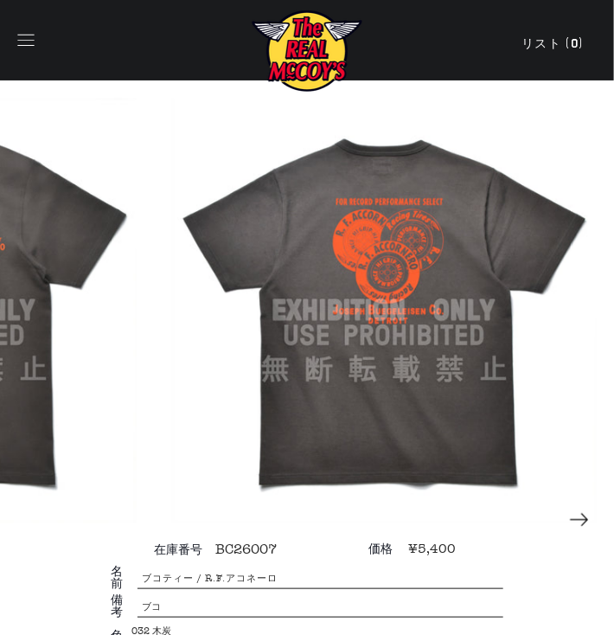
click at [431, 453] on img at bounding box center [384, 311] width 426 height 426
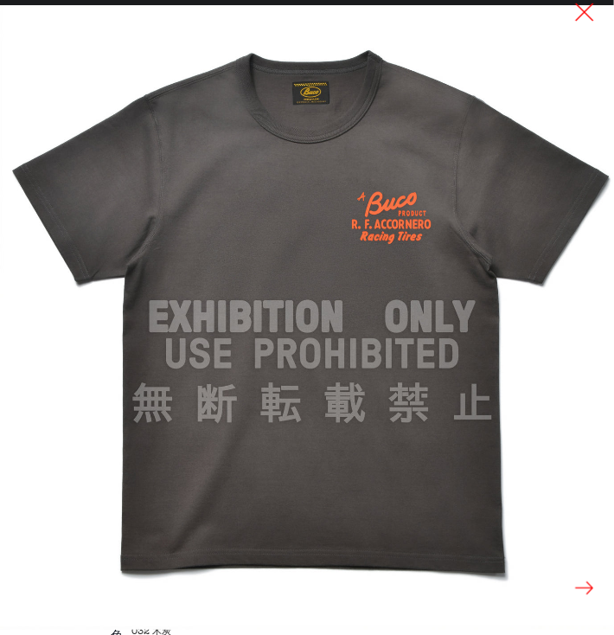
click at [593, 588] on button at bounding box center [584, 588] width 24 height 24
